Goal: Information Seeking & Learning: Check status

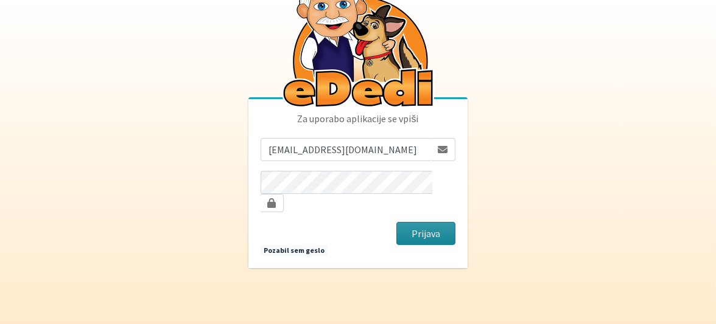
click at [425, 225] on button "Prijava" at bounding box center [425, 233] width 59 height 23
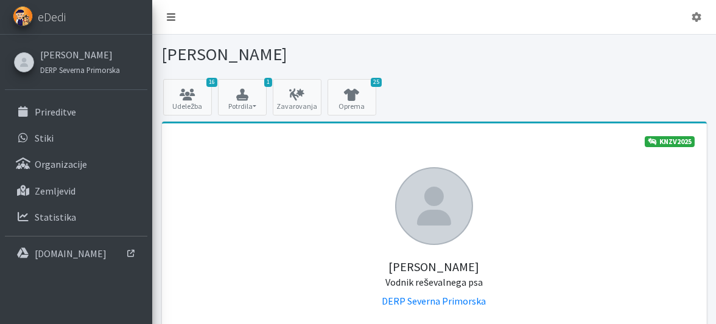
click at [170, 17] on icon at bounding box center [171, 17] width 9 height 10
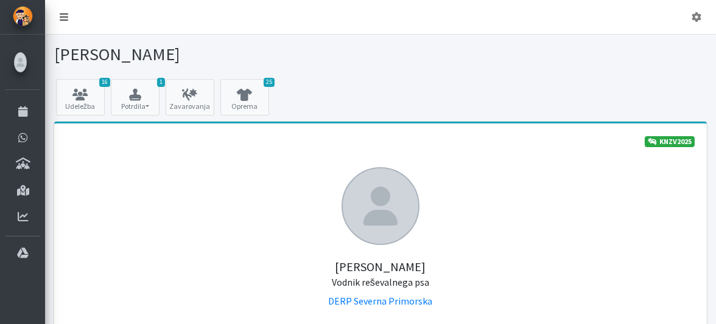
click at [65, 15] on icon at bounding box center [64, 17] width 9 height 10
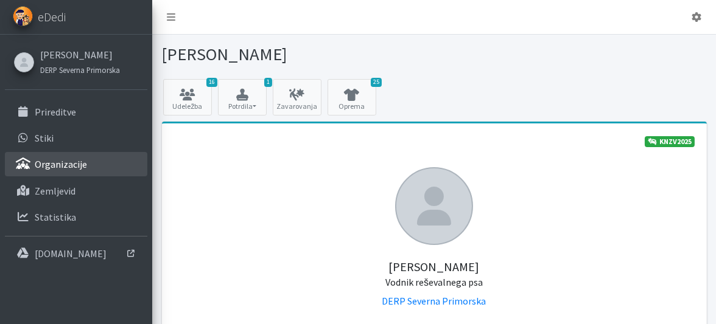
click at [86, 164] on link "Organizacije" at bounding box center [76, 164] width 142 height 24
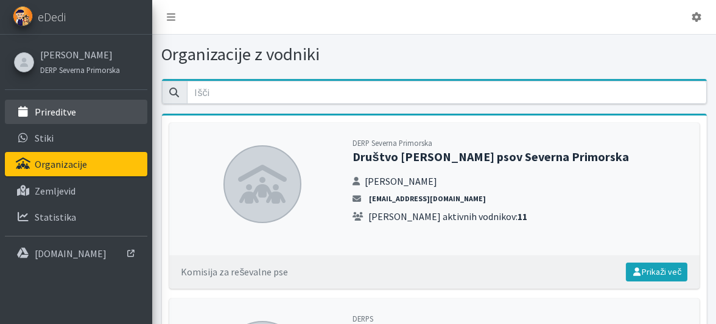
click at [49, 111] on p "Prireditve" at bounding box center [55, 112] width 41 height 12
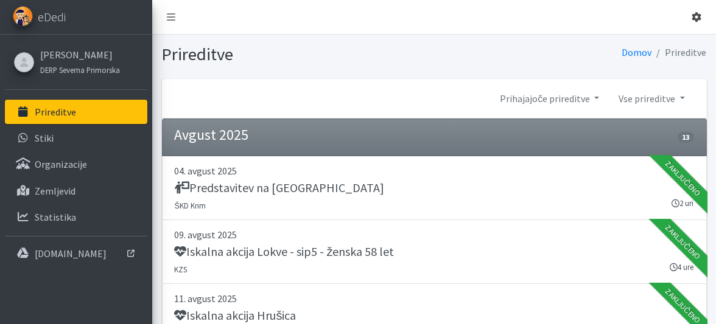
click at [696, 16] on icon at bounding box center [696, 17] width 10 height 10
click at [170, 19] on icon at bounding box center [171, 17] width 9 height 10
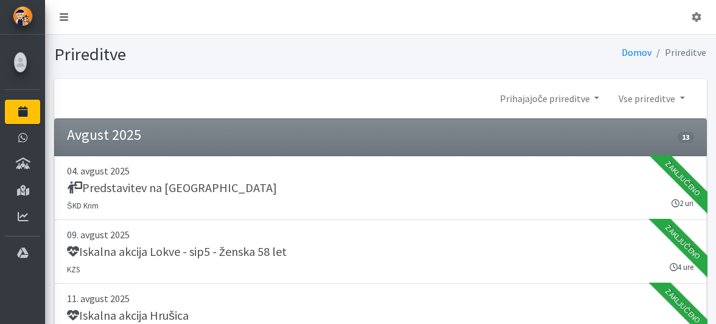
click at [61, 18] on icon at bounding box center [64, 17] width 9 height 10
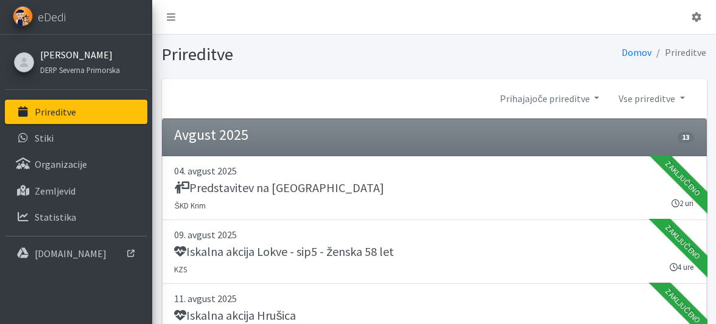
click at [72, 54] on link "[PERSON_NAME]" at bounding box center [80, 54] width 80 height 15
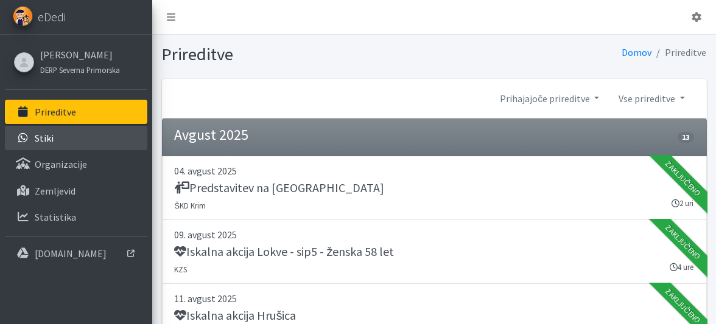
click at [29, 135] on icon at bounding box center [23, 138] width 16 height 11
click at [175, 15] on icon at bounding box center [171, 17] width 9 height 10
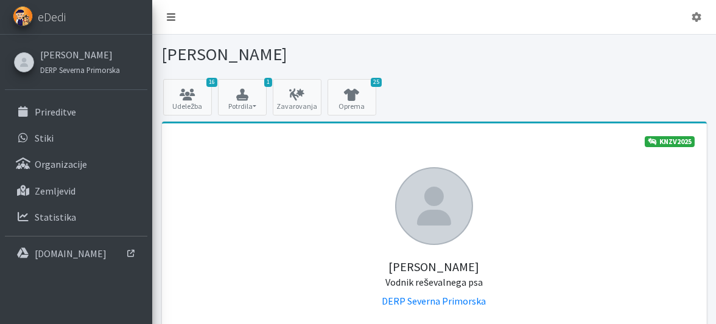
click at [176, 16] on link at bounding box center [171, 17] width 28 height 24
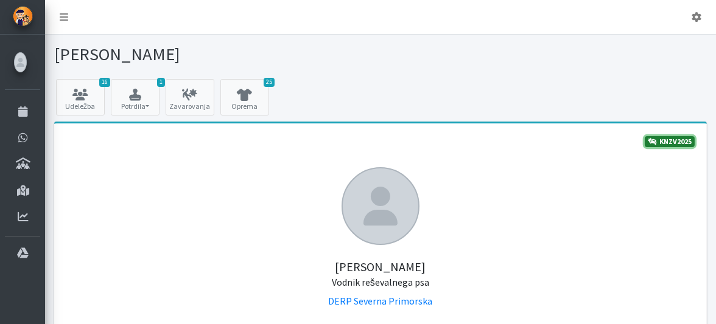
click at [660, 136] on link "KNZV2025" at bounding box center [669, 141] width 50 height 11
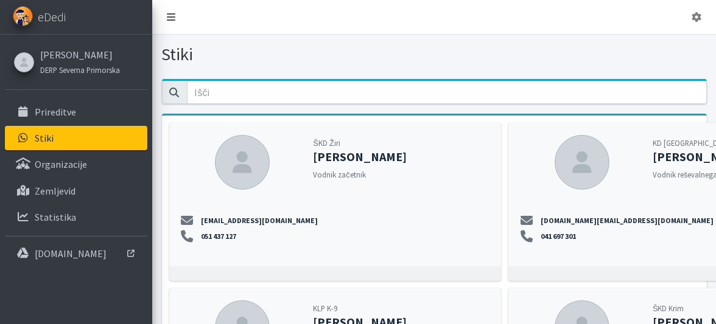
click at [170, 12] on icon at bounding box center [171, 17] width 9 height 10
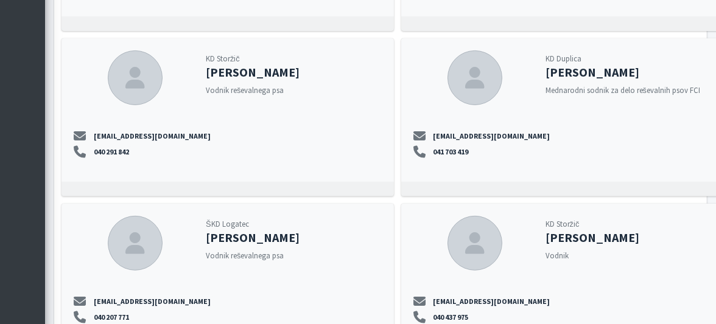
scroll to position [906, 0]
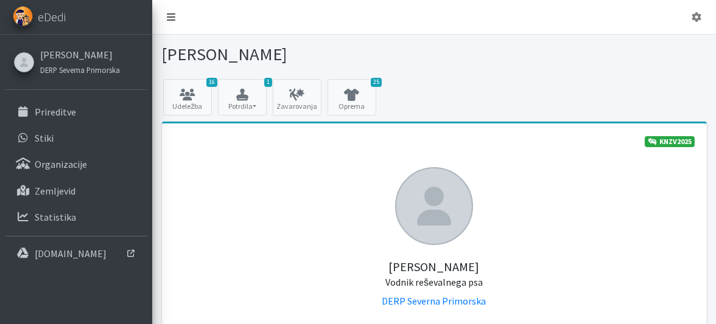
click at [172, 15] on icon at bounding box center [171, 17] width 9 height 10
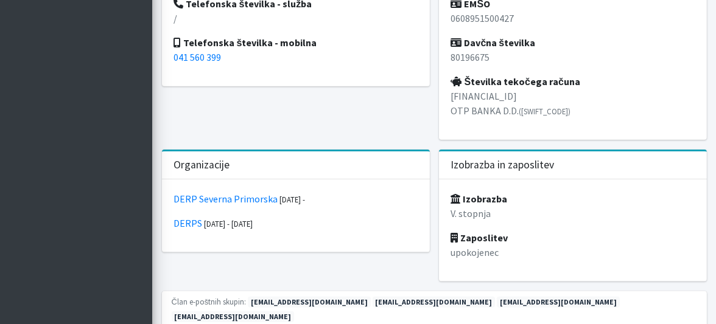
scroll to position [388, 0]
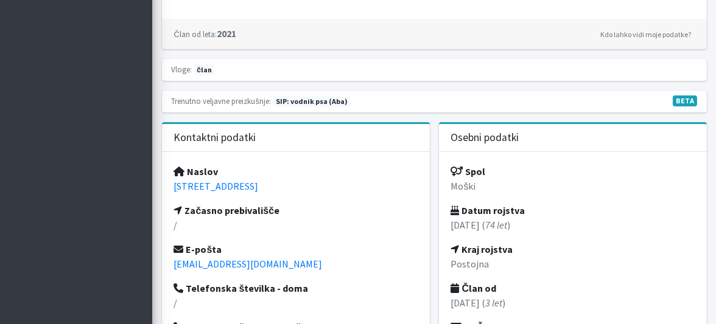
click at [375, 100] on div "Trenutno veljavne preizkušnje: SIP: vodnik psa (Aba) BETA" at bounding box center [434, 100] width 525 height 15
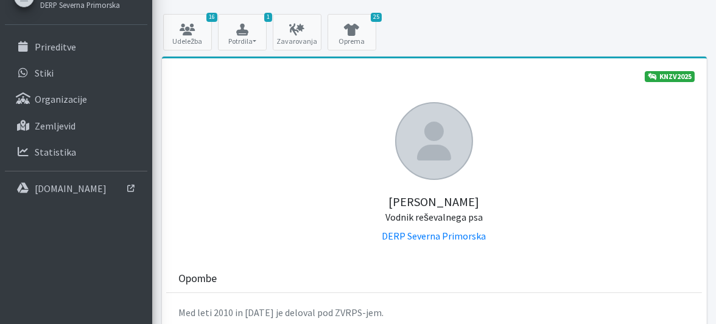
scroll to position [0, 0]
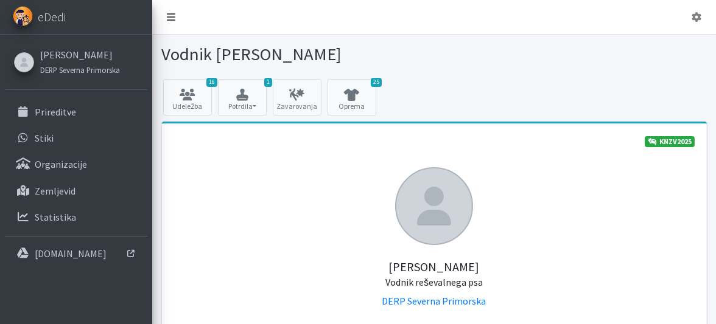
click at [169, 13] on icon at bounding box center [171, 17] width 9 height 10
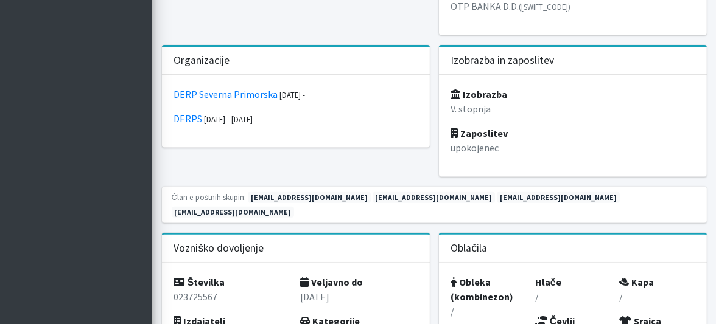
scroll to position [842, 0]
